Goal: Find specific page/section: Find specific page/section

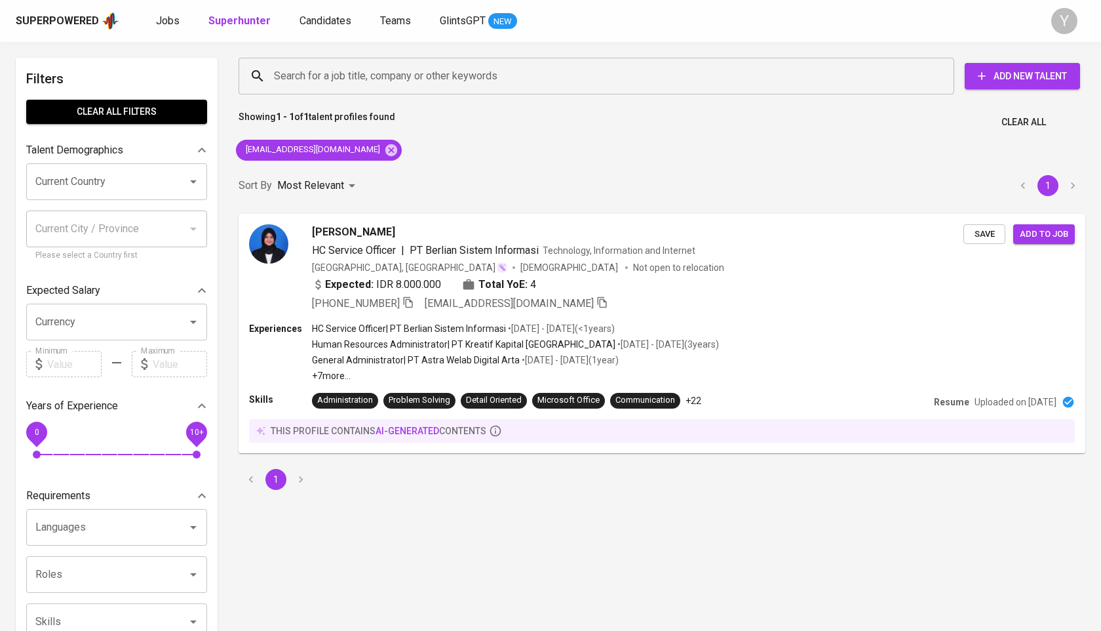
click at [385, 147] on icon at bounding box center [391, 150] width 12 height 12
click at [397, 75] on input "Search for a job title, company or other keywords" at bounding box center [600, 76] width 658 height 25
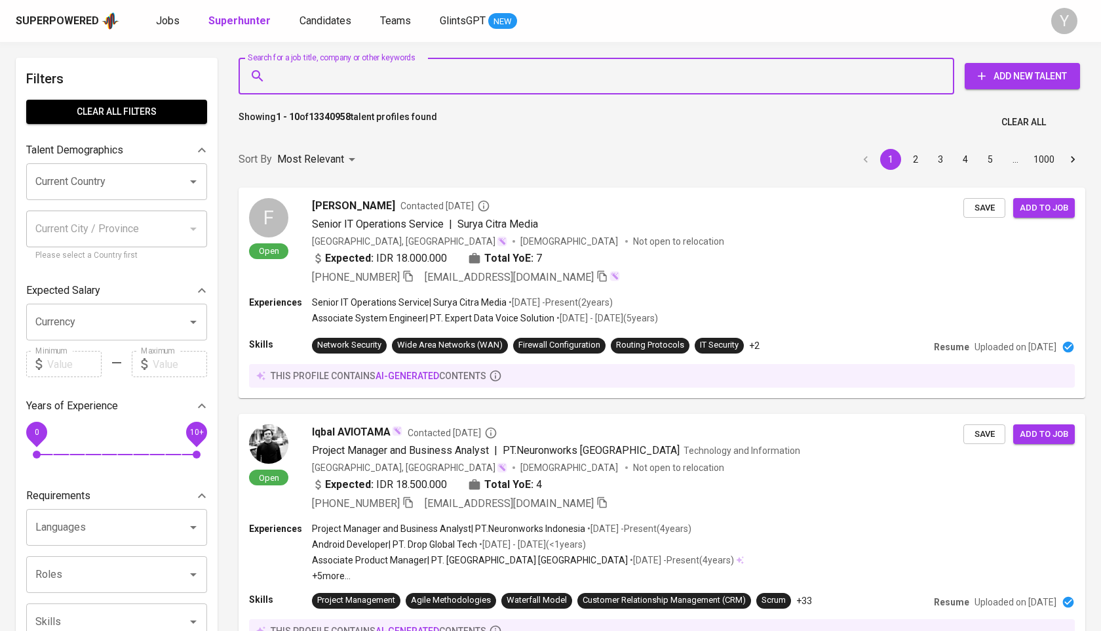
paste input "Yayasan Kasih Yang Utama"
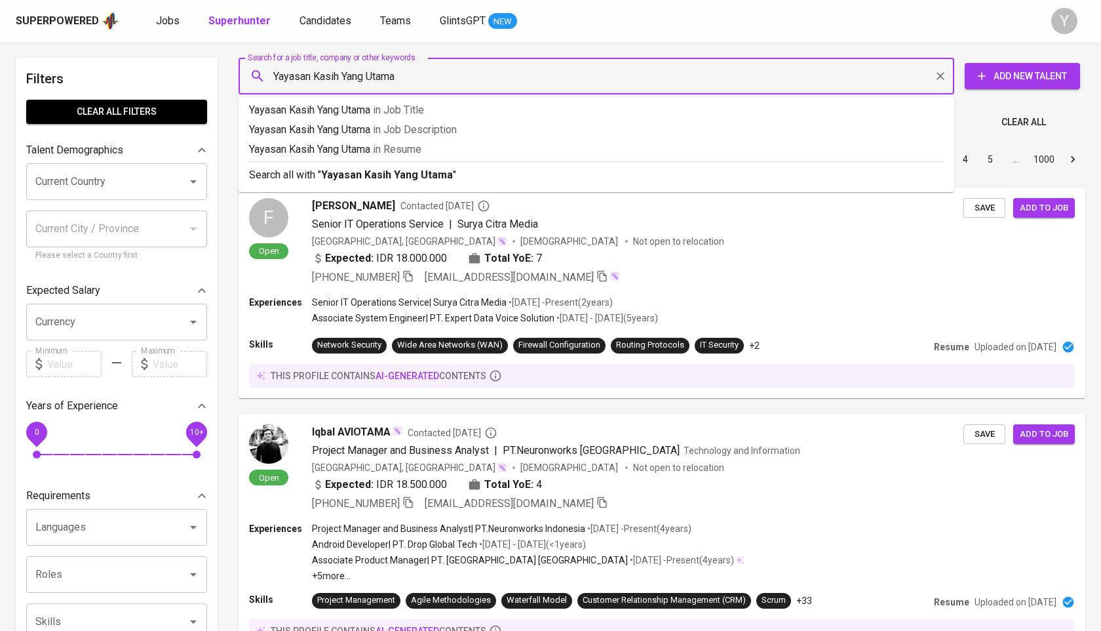
type input "Yayasan Kasih Yang Utama"
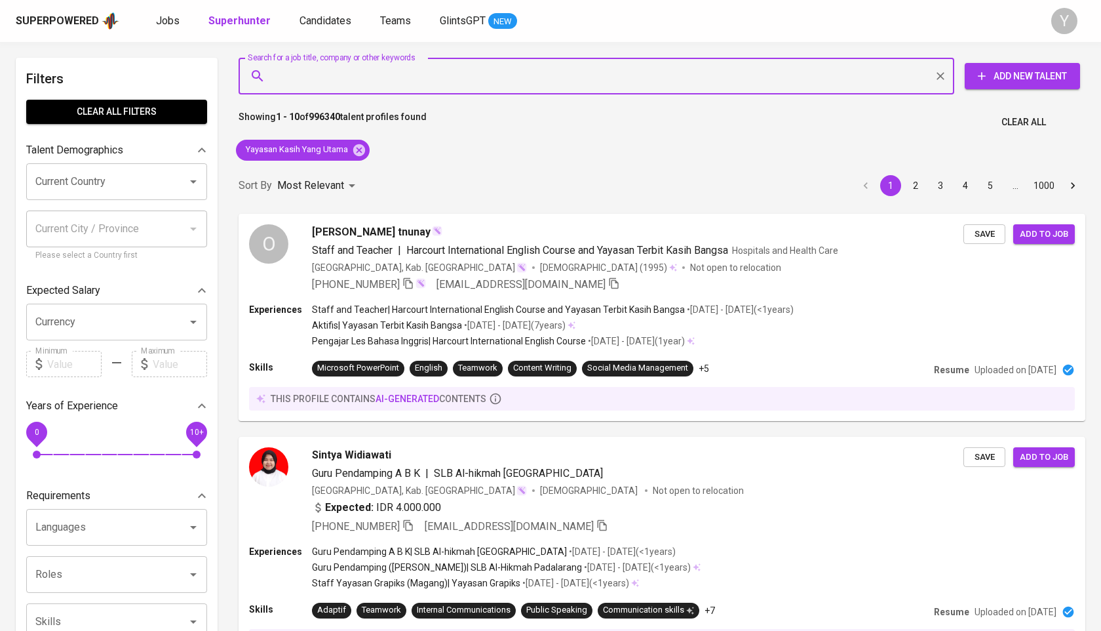
click at [368, 159] on div "Yayasan Kasih Yang Utama" at bounding box center [303, 149] width 144 height 31
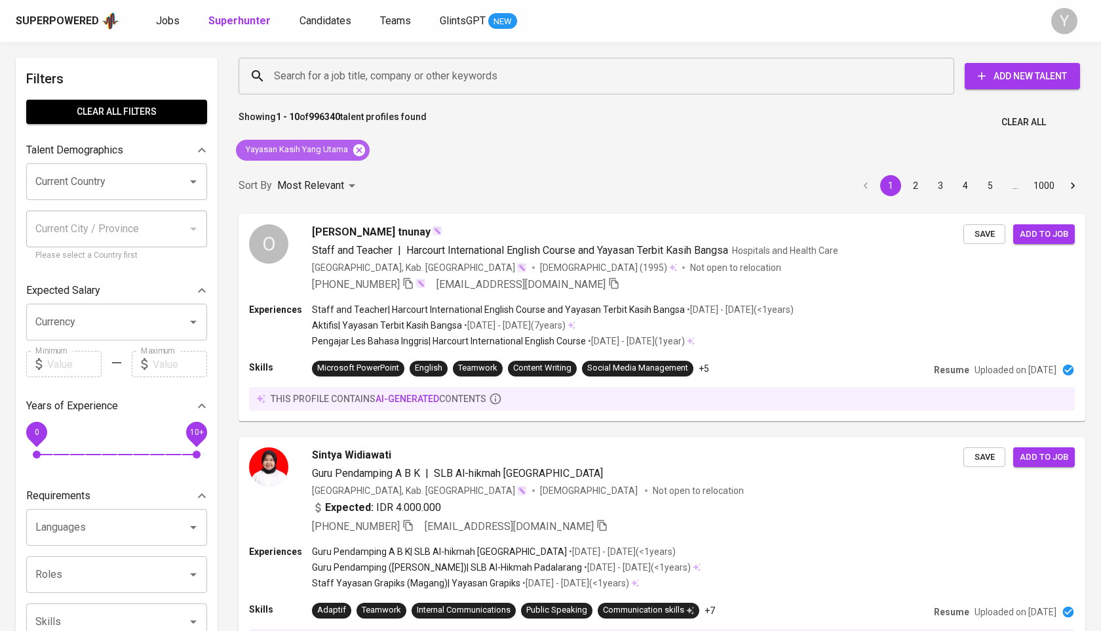
click at [357, 150] on icon at bounding box center [359, 150] width 12 height 12
click at [360, 72] on input "Search for a job title, company or other keywords" at bounding box center [600, 76] width 658 height 25
paste input "gillian.moza@gmail.com"
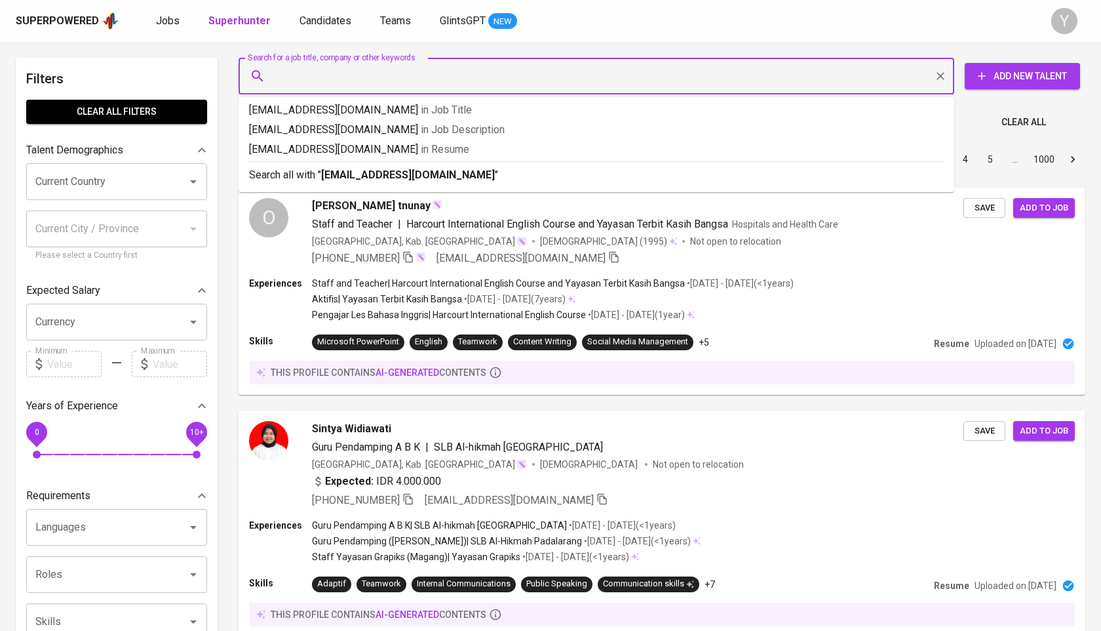
type input "gillian.moza@gmail.com"
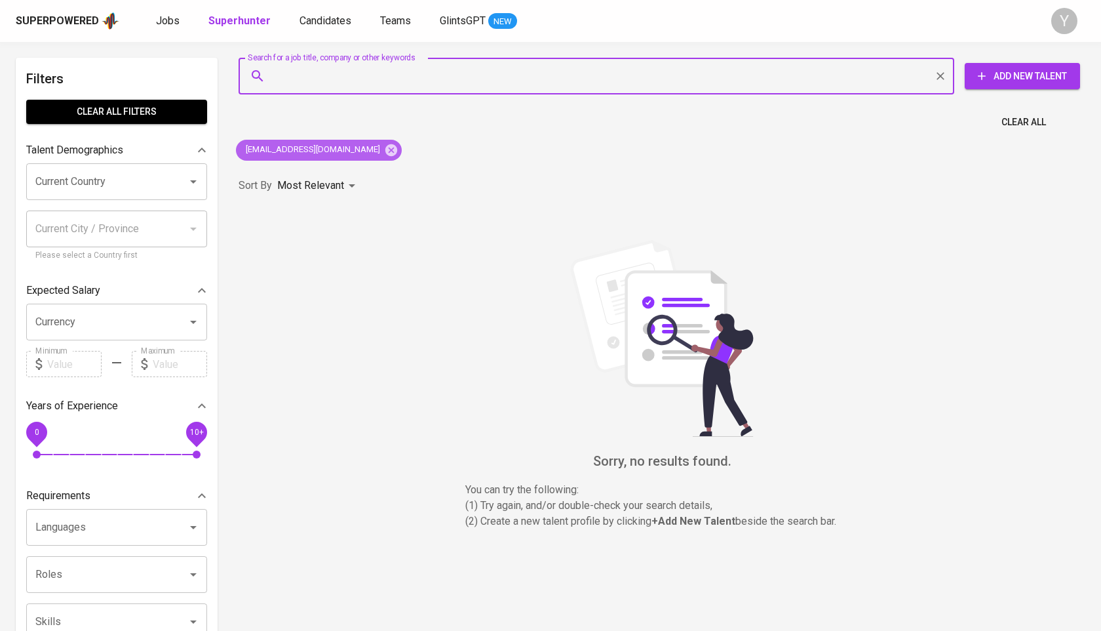
click at [385, 151] on icon at bounding box center [391, 150] width 12 height 12
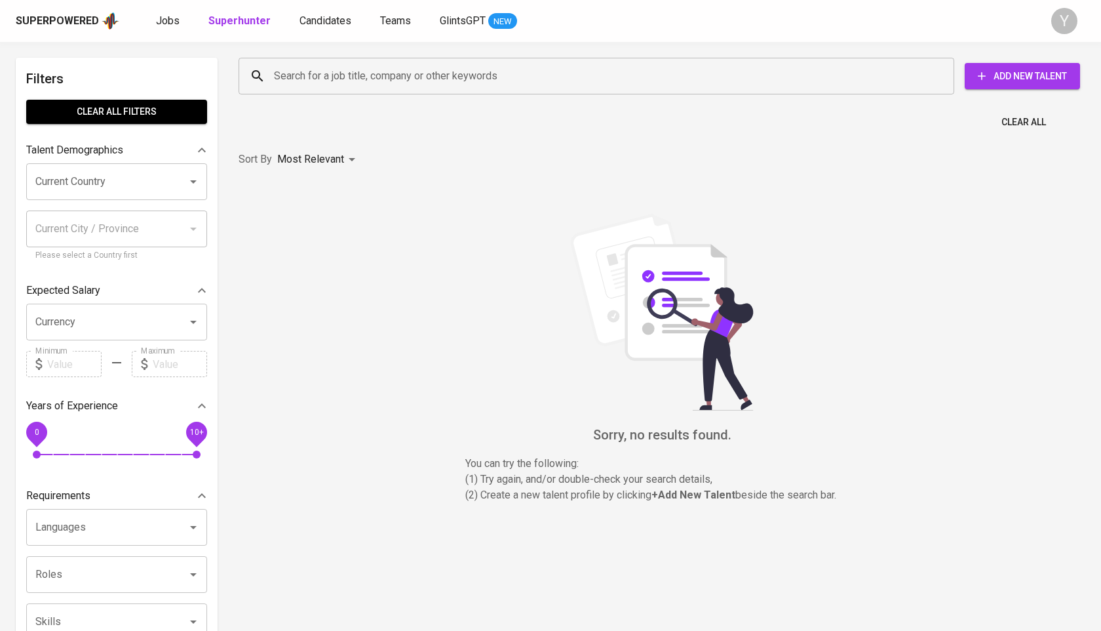
click at [389, 69] on input "Search for a job title, company or other keywords" at bounding box center [600, 76] width 658 height 25
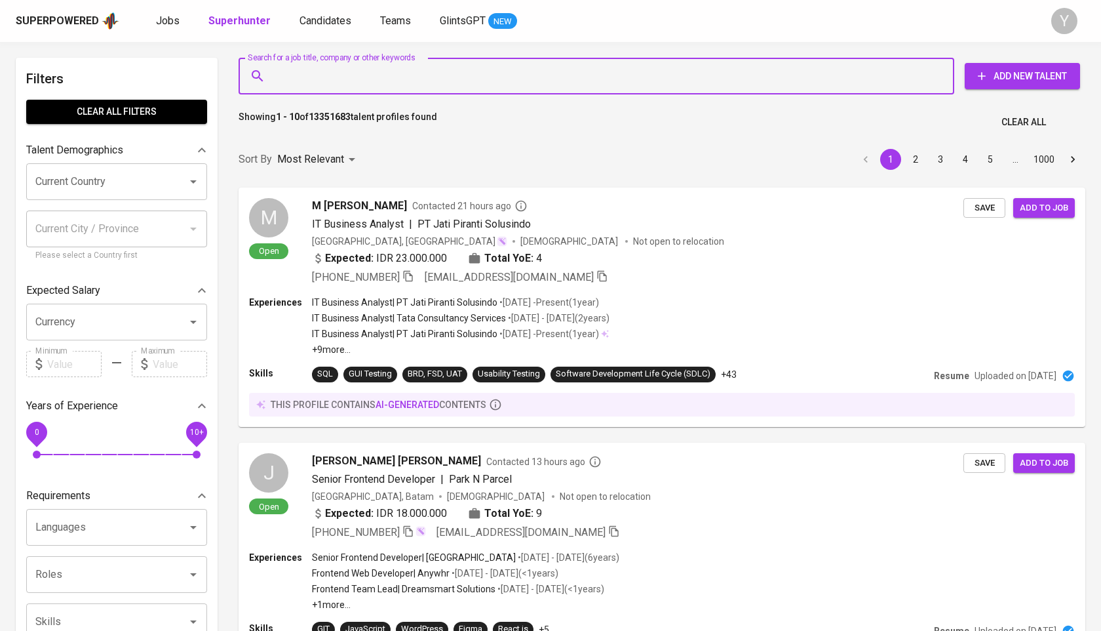
paste input "lusianapermatasari22@gmail.com"
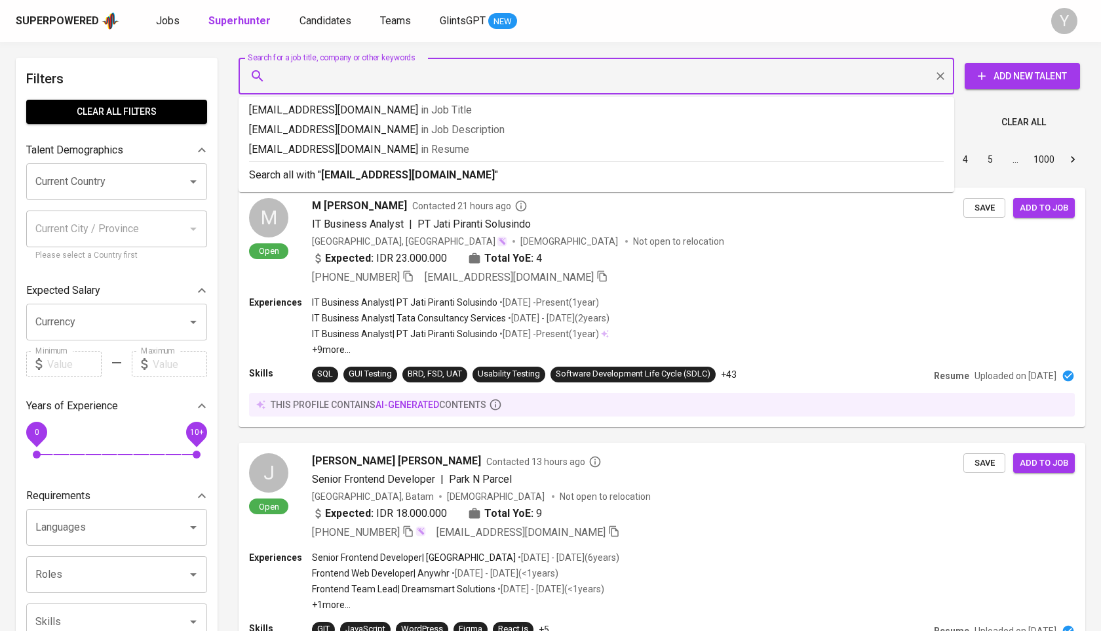
type input "lusianapermatasari22@gmail.com"
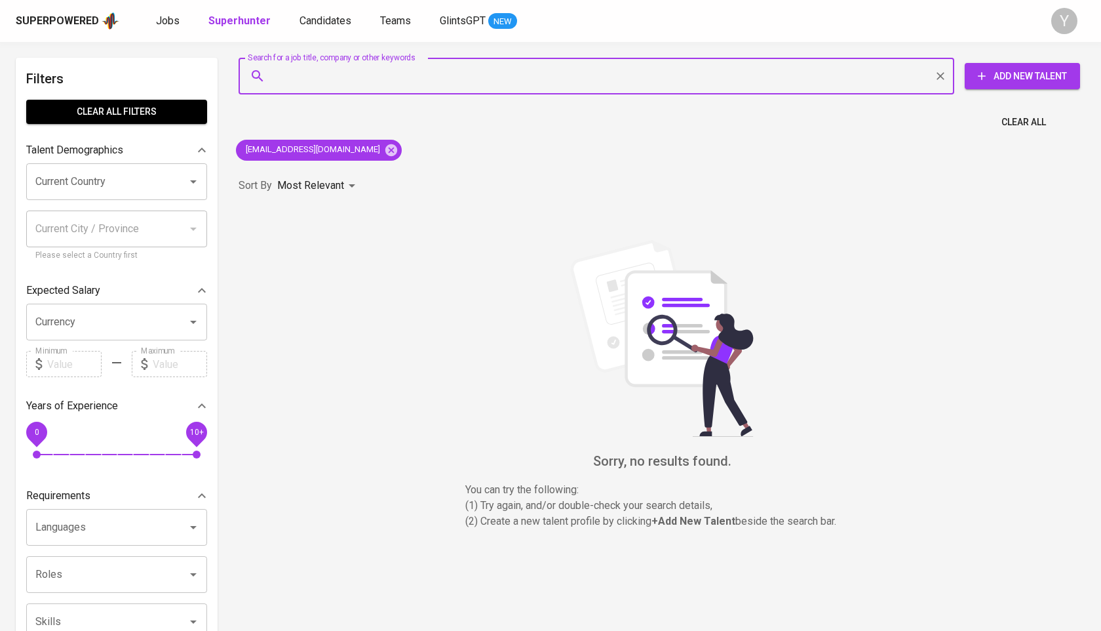
click at [396, 155] on div "lusianapermatasari22@gmail.com" at bounding box center [319, 149] width 176 height 31
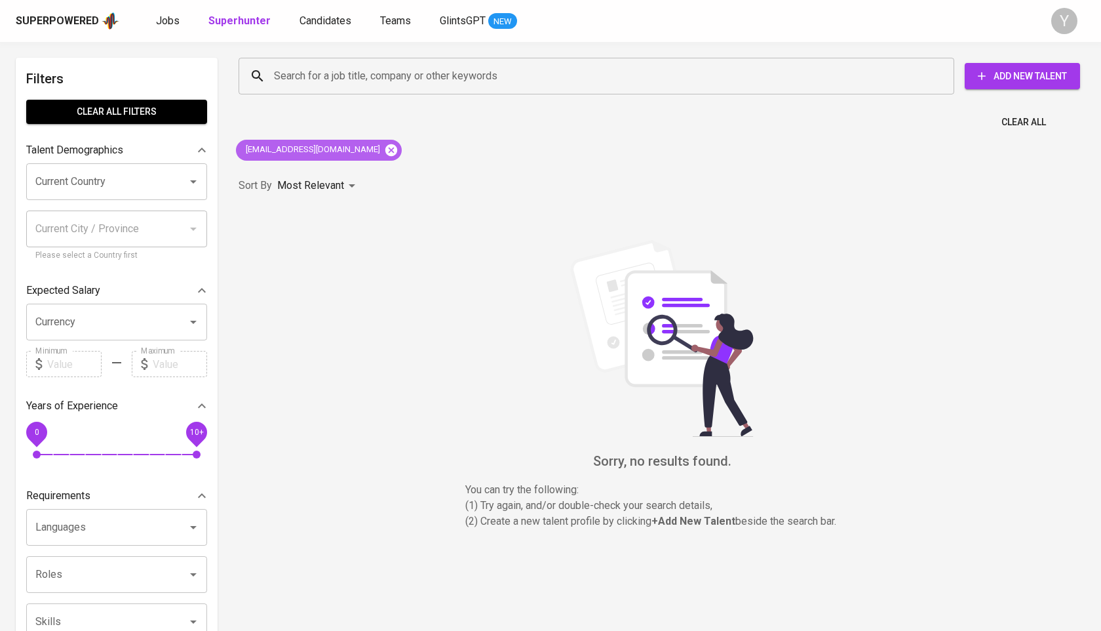
click at [390, 155] on icon at bounding box center [391, 150] width 14 height 14
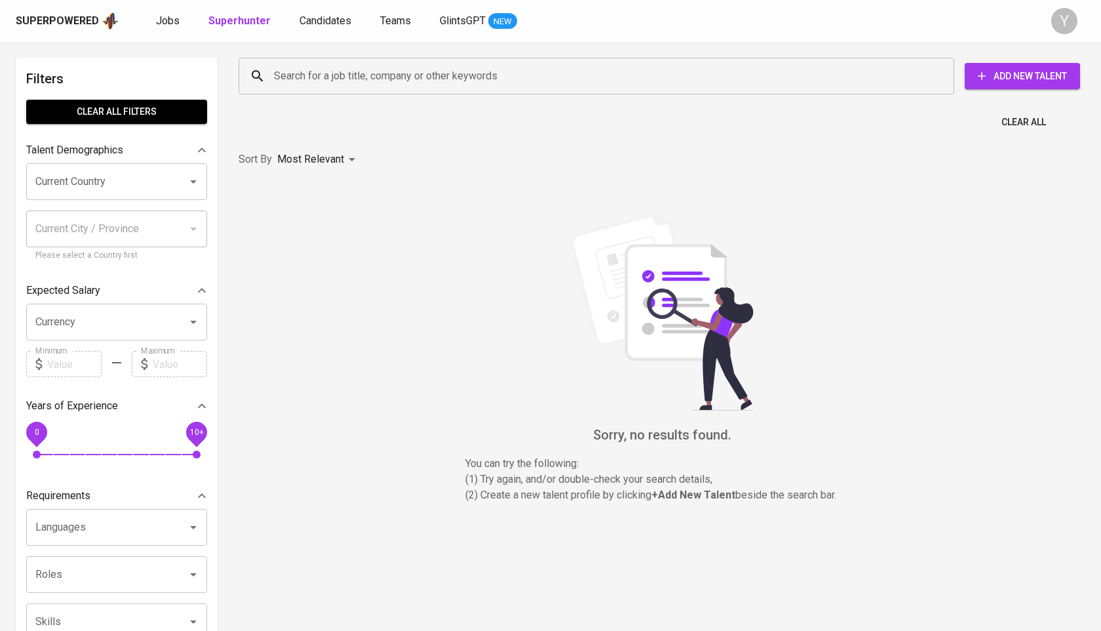
click at [402, 77] on input "Search for a job title, company or other keywords" at bounding box center [600, 76] width 658 height 25
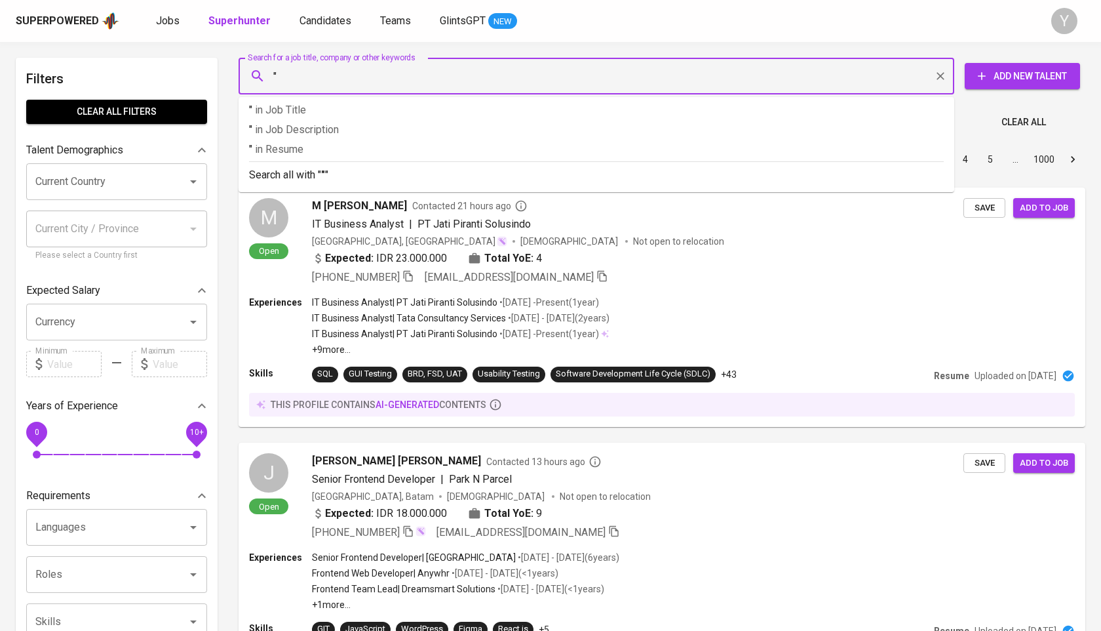
paste input "Lusiana Permata Sari"
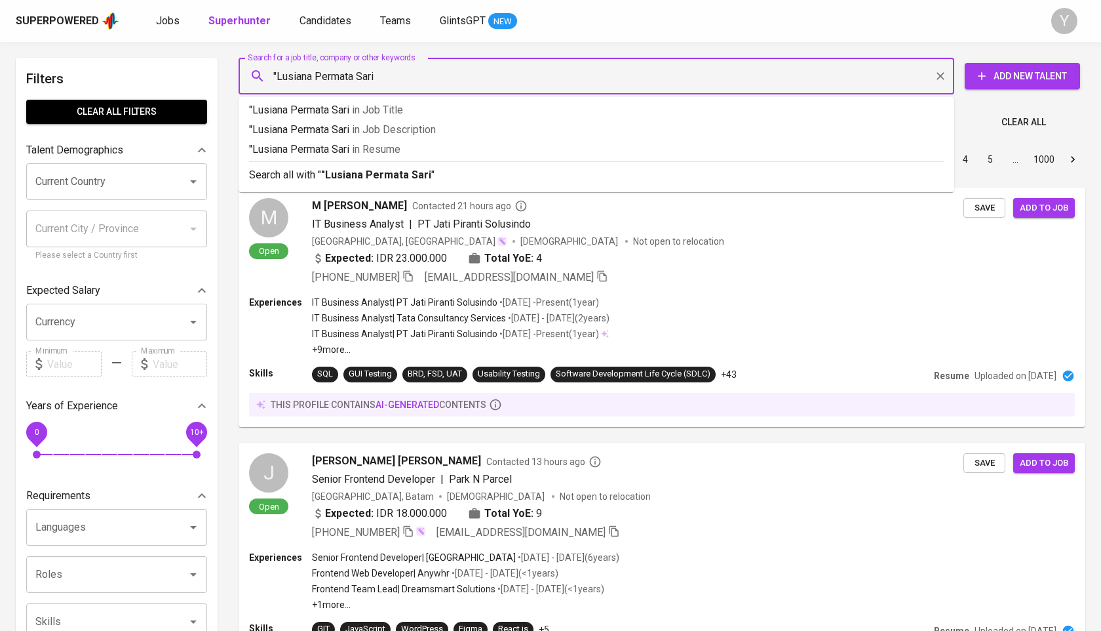
type input ""Lusiana Permata Sari""
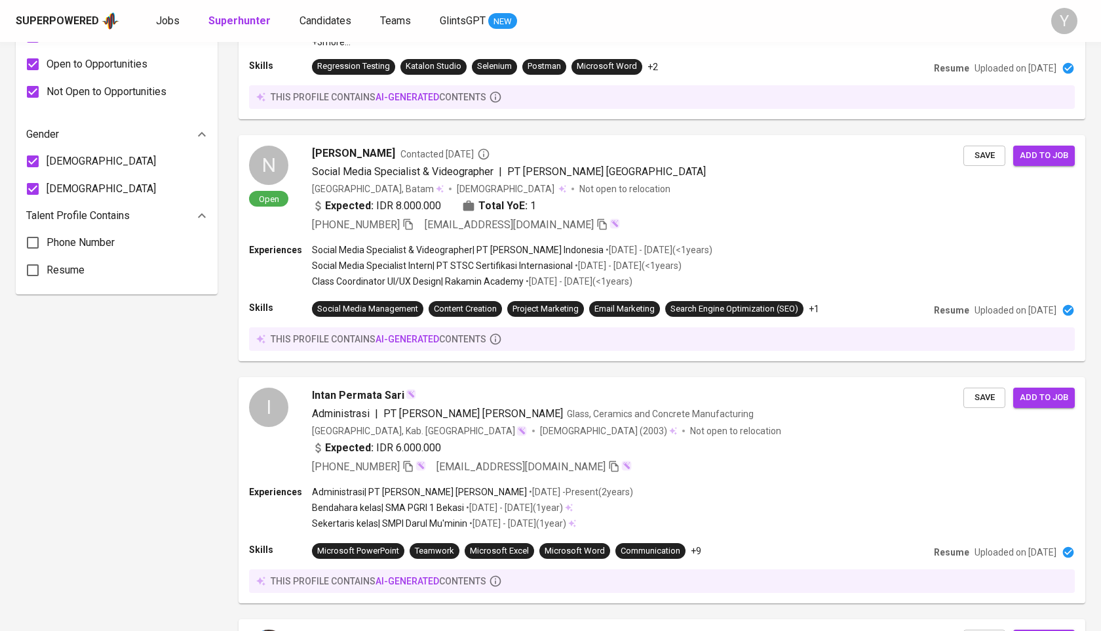
scroll to position [1660, 0]
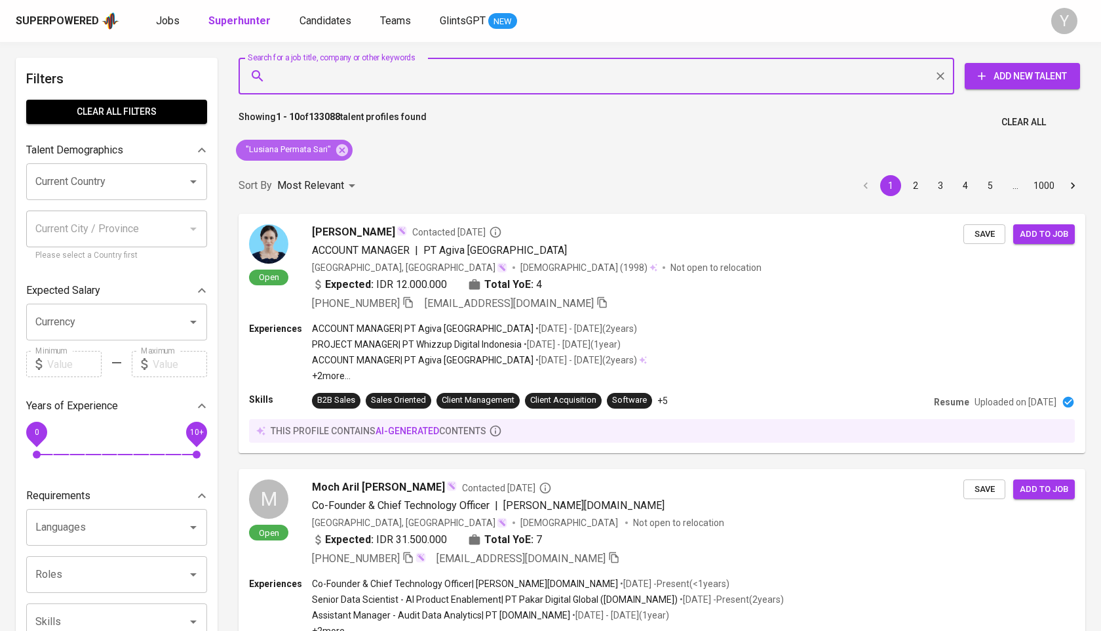
click at [342, 153] on icon at bounding box center [342, 150] width 12 height 12
click at [370, 78] on input "Search for a job title, company or other keywords" at bounding box center [600, 76] width 658 height 25
paste input "[EMAIL_ADDRESS][DOMAIN_NAME]"
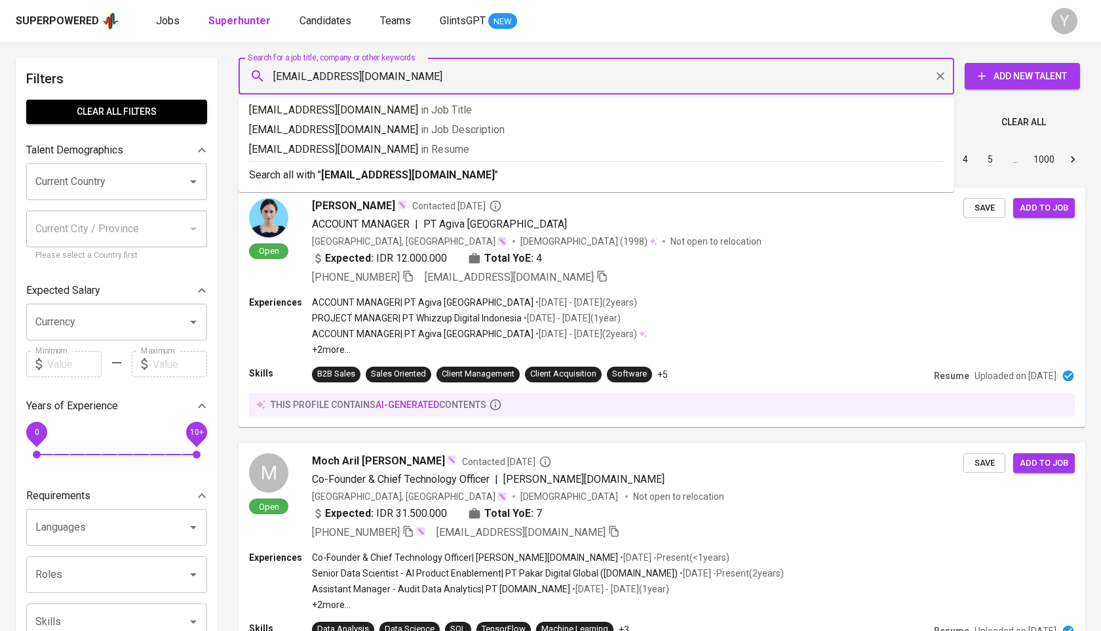
type input "[EMAIL_ADDRESS][DOMAIN_NAME]"
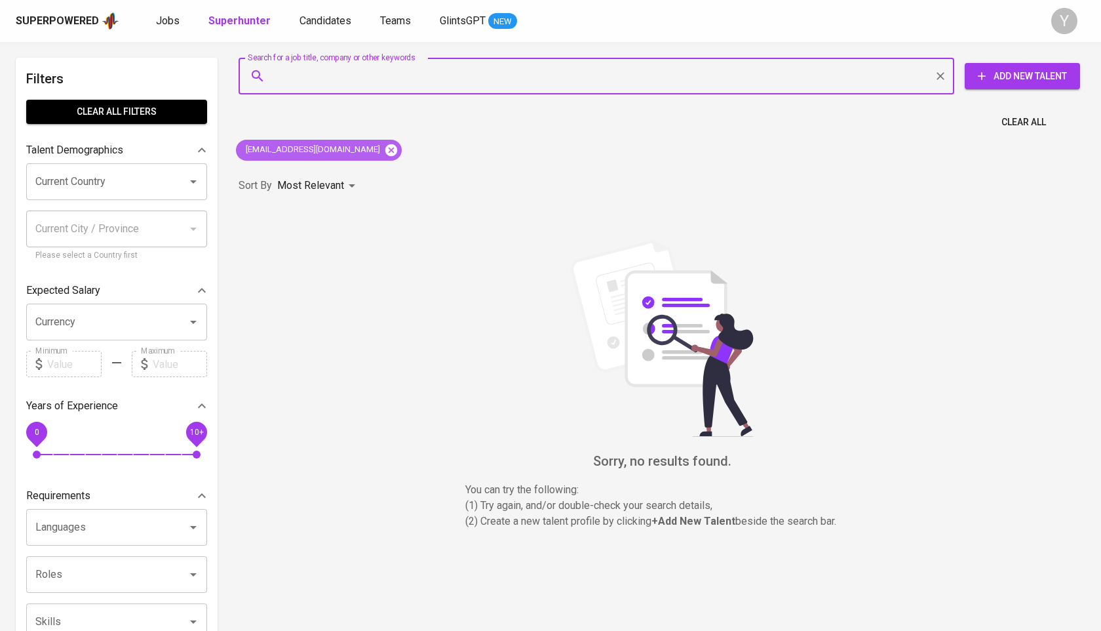
click at [385, 153] on icon at bounding box center [391, 150] width 12 height 12
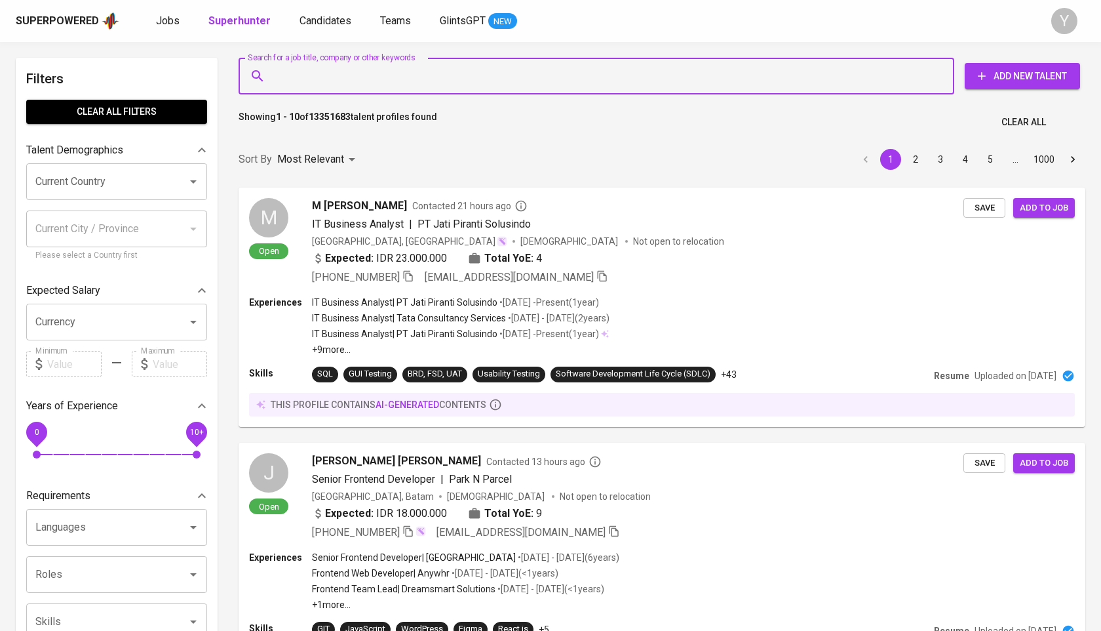
click at [381, 76] on input "Search for a job title, company or other keywords" at bounding box center [600, 76] width 658 height 25
paste input "[EMAIL_ADDRESS][DOMAIN_NAME]"
type input "[EMAIL_ADDRESS][DOMAIN_NAME]"
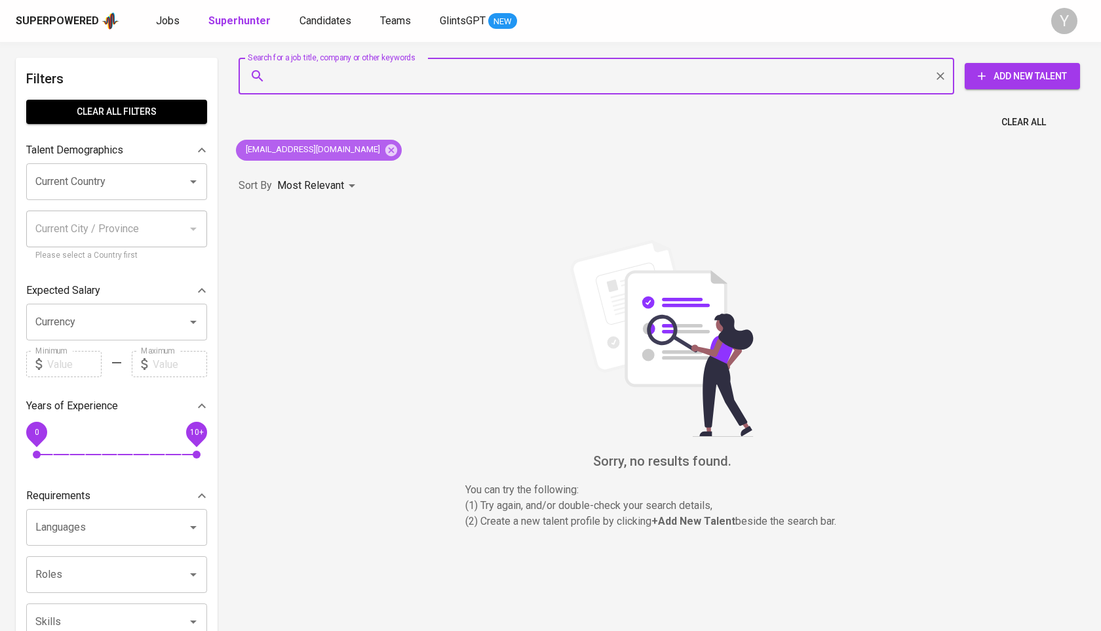
click at [384, 143] on icon at bounding box center [391, 150] width 14 height 14
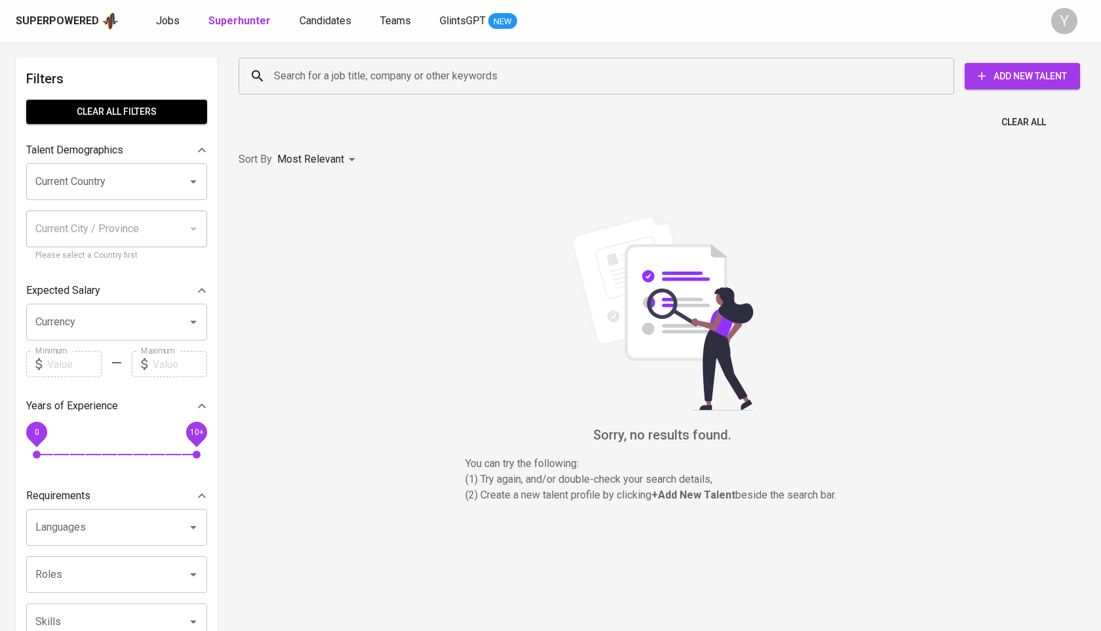
click at [362, 73] on input "Search for a job title, company or other keywords" at bounding box center [600, 76] width 658 height 25
paste input "[EMAIL_ADDRESS][DOMAIN_NAME]"
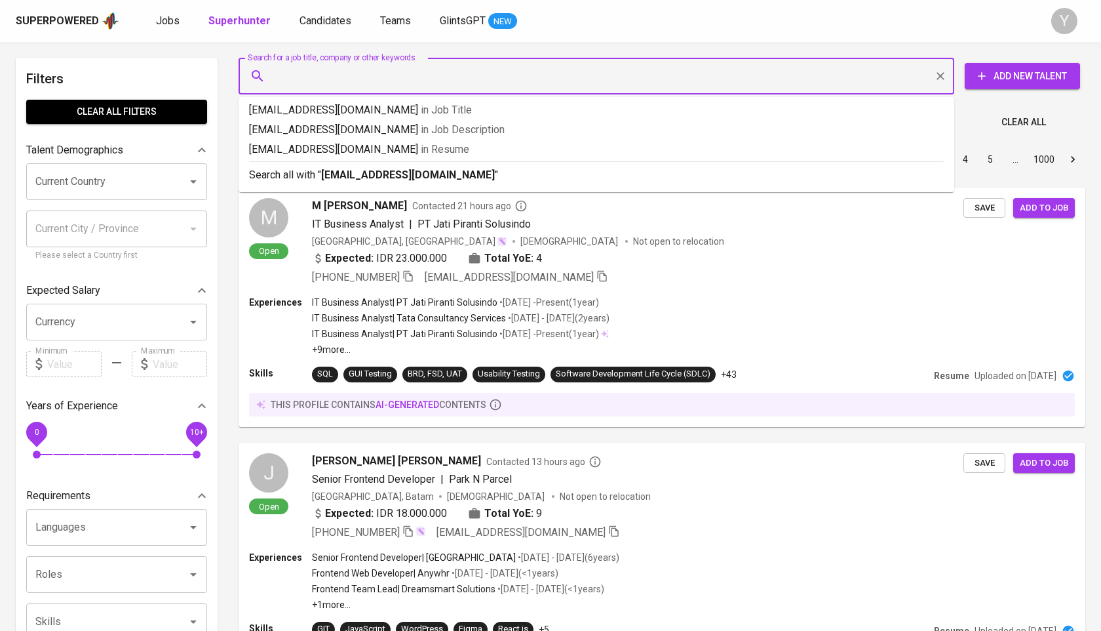
type input "[EMAIL_ADDRESS][DOMAIN_NAME]"
